Goal: Transaction & Acquisition: Obtain resource

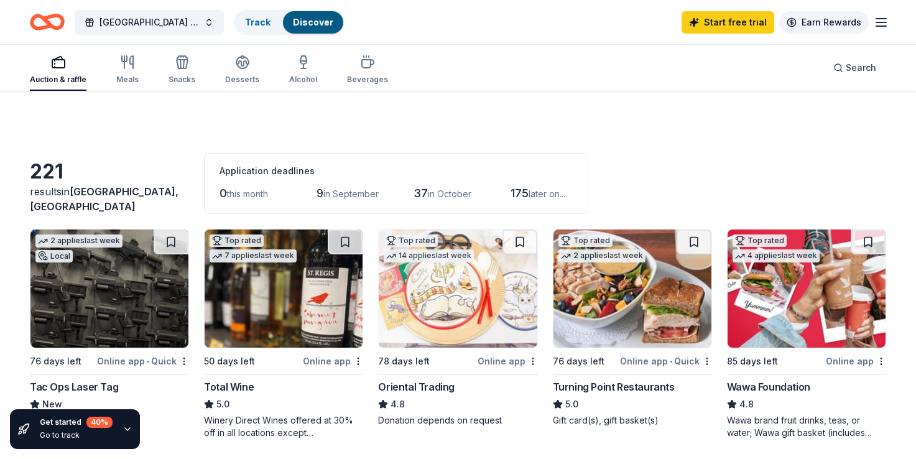
scroll to position [497, 0]
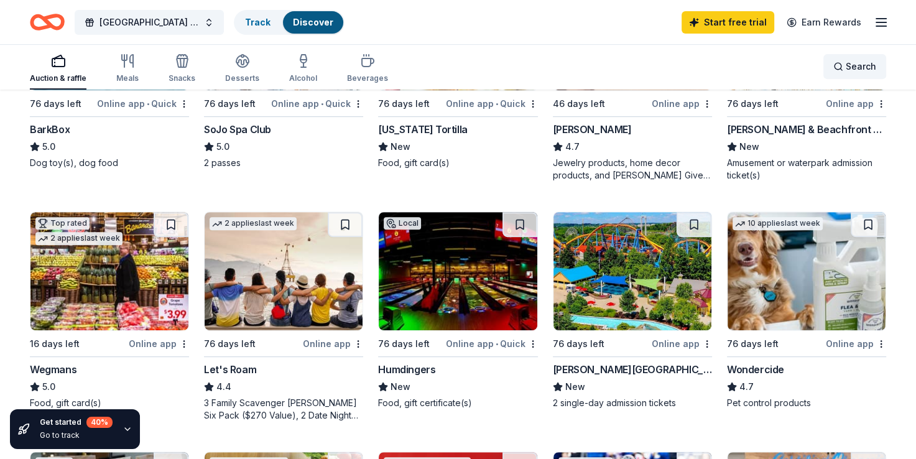
click at [843, 67] on div "Search" at bounding box center [854, 66] width 43 height 15
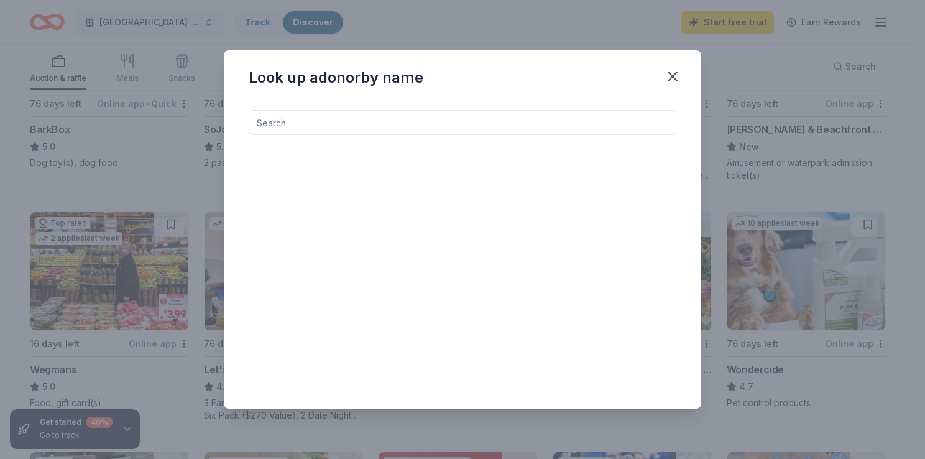
click at [310, 131] on input at bounding box center [463, 122] width 428 height 25
type input "wendys"
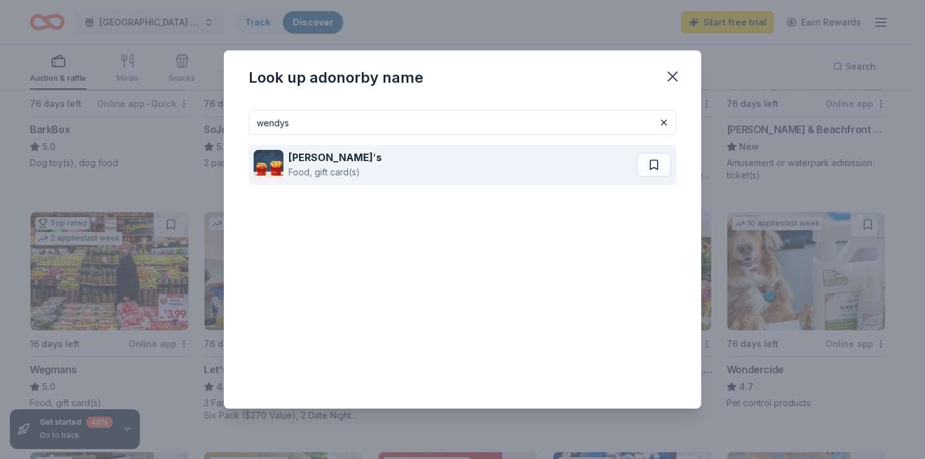
click at [320, 158] on strong "Wendy" at bounding box center [330, 157] width 85 height 12
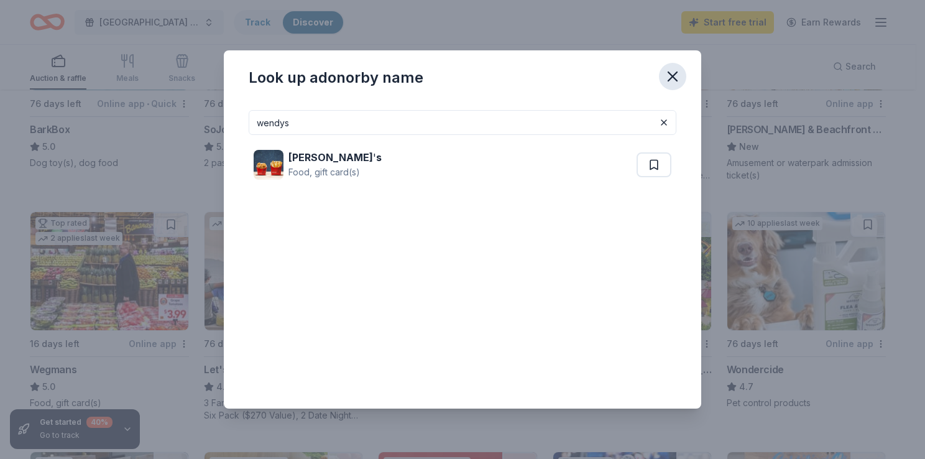
click at [666, 80] on icon "button" at bounding box center [672, 76] width 17 height 17
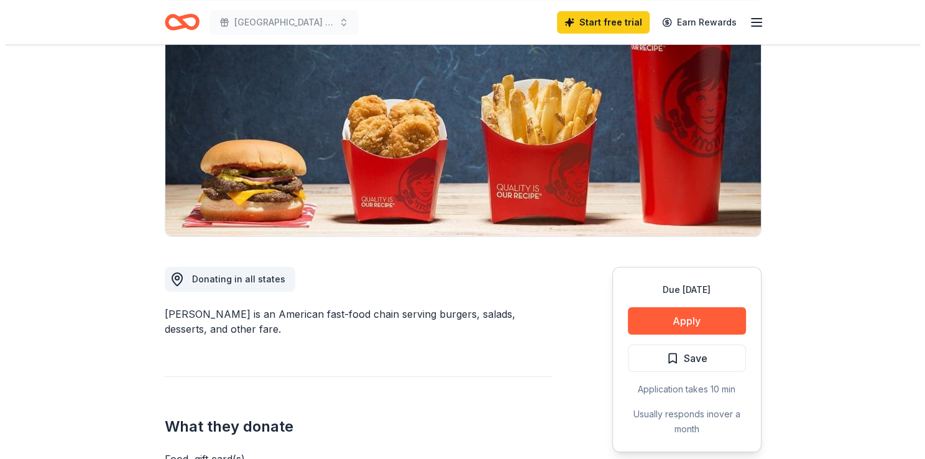
scroll to position [186, 0]
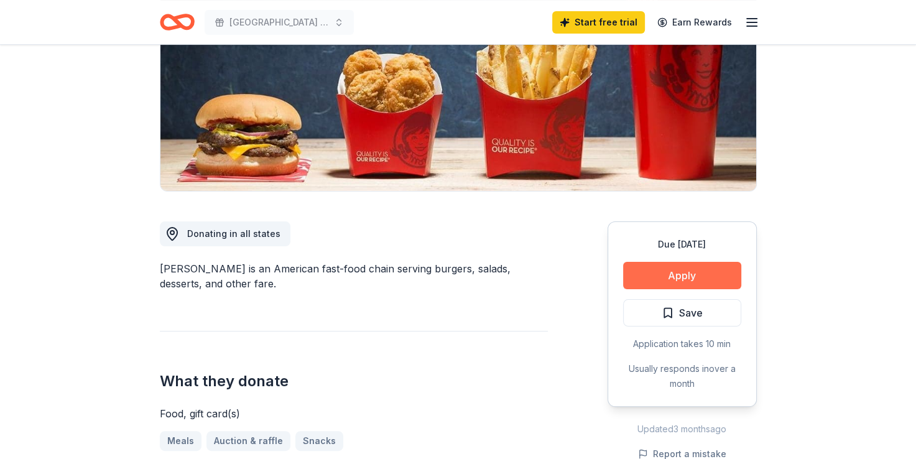
click at [689, 274] on button "Apply" at bounding box center [682, 275] width 118 height 27
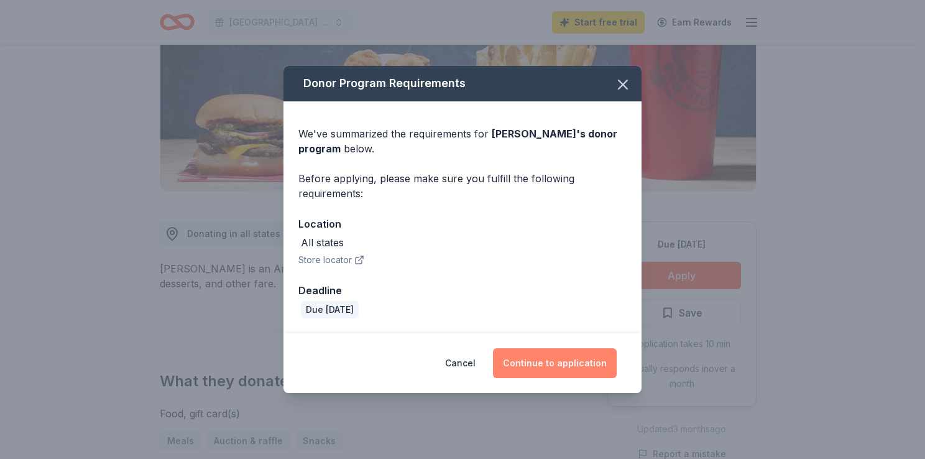
click at [562, 365] on button "Continue to application" at bounding box center [555, 363] width 124 height 30
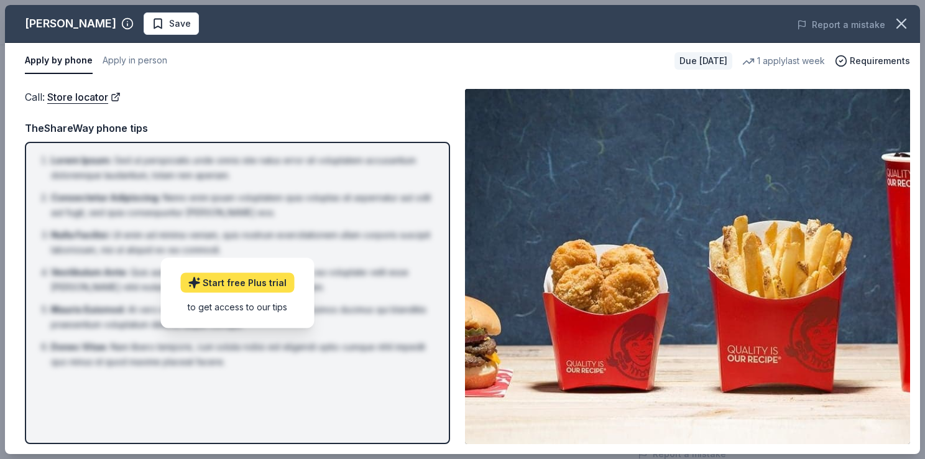
click at [218, 288] on link "Start free Plus trial" at bounding box center [237, 282] width 114 height 20
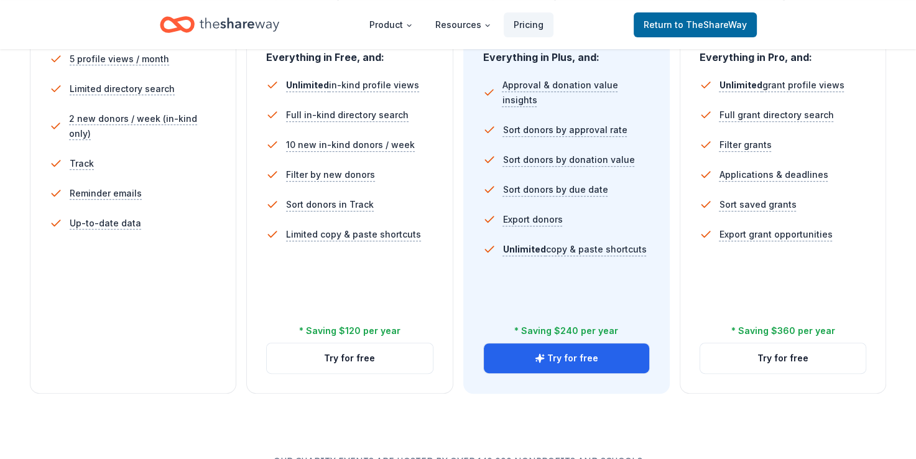
scroll to position [435, 0]
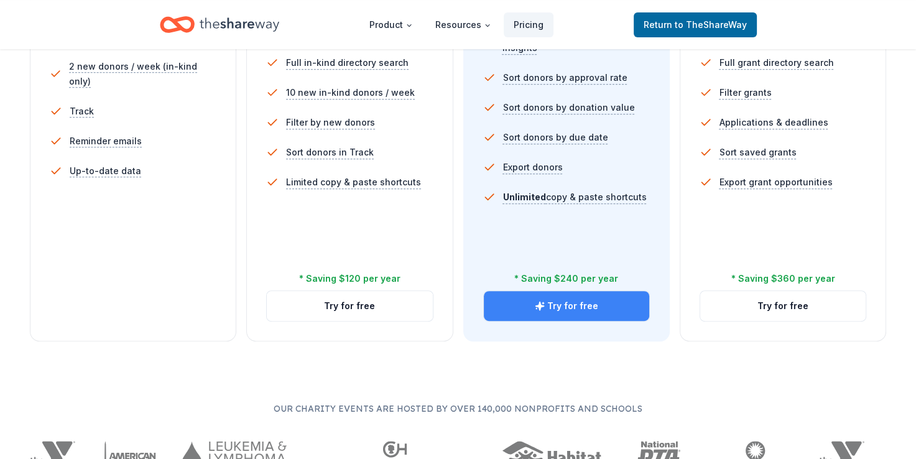
click at [577, 309] on button "Try for free" at bounding box center [566, 306] width 165 height 30
